Goal: Book appointment/travel/reservation

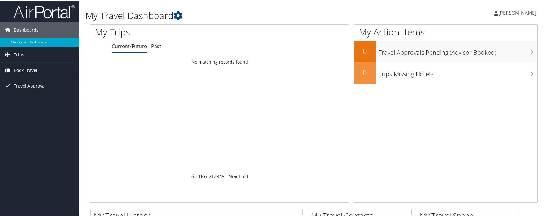
scroll to position [0, 0]
click at [33, 69] on span "Book Travel" at bounding box center [26, 69] width 24 height 15
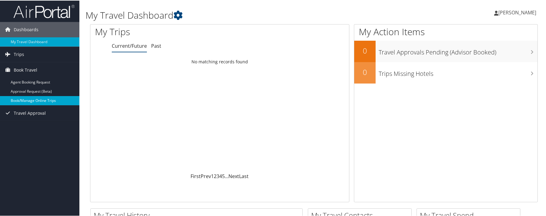
scroll to position [1, 0]
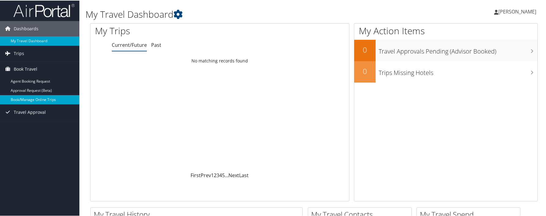
click at [39, 99] on link "Book/Manage Online Trips" at bounding box center [39, 98] width 79 height 9
